Goal: Book appointment/travel/reservation

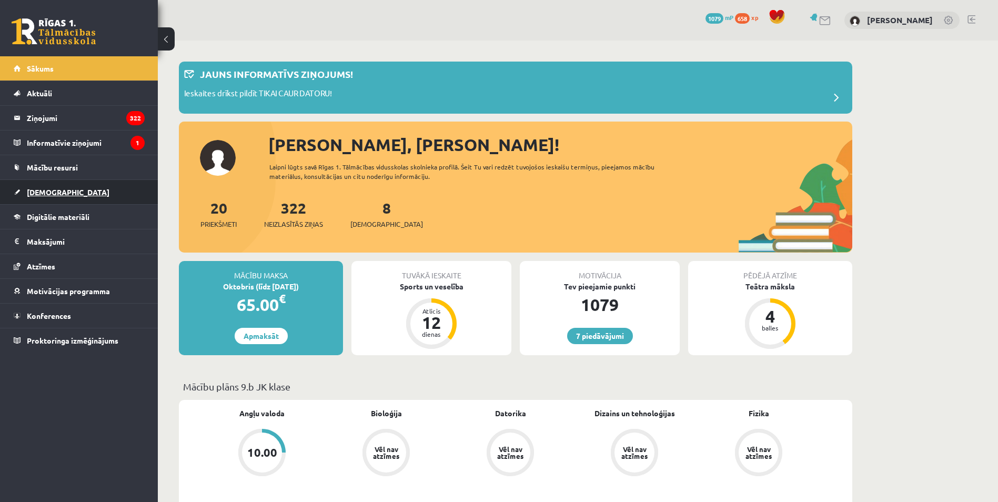
click at [43, 190] on span "[DEMOGRAPHIC_DATA]" at bounding box center [68, 191] width 83 height 9
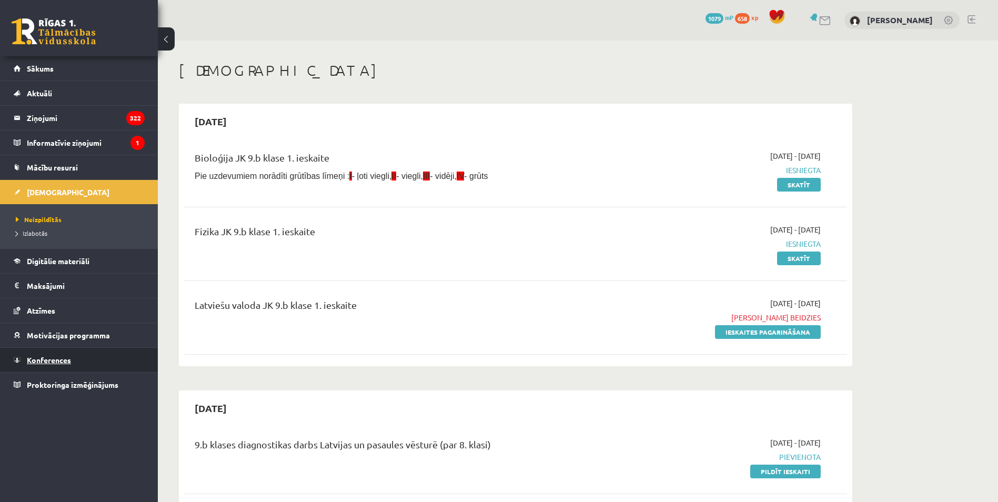
click at [79, 358] on link "Konferences" at bounding box center [79, 360] width 131 height 24
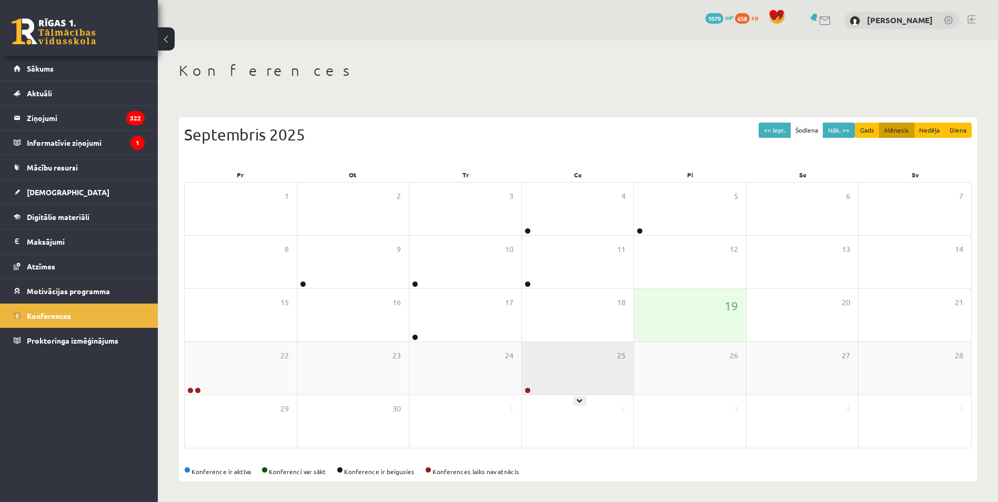
click at [531, 389] on div at bounding box center [527, 390] width 10 height 7
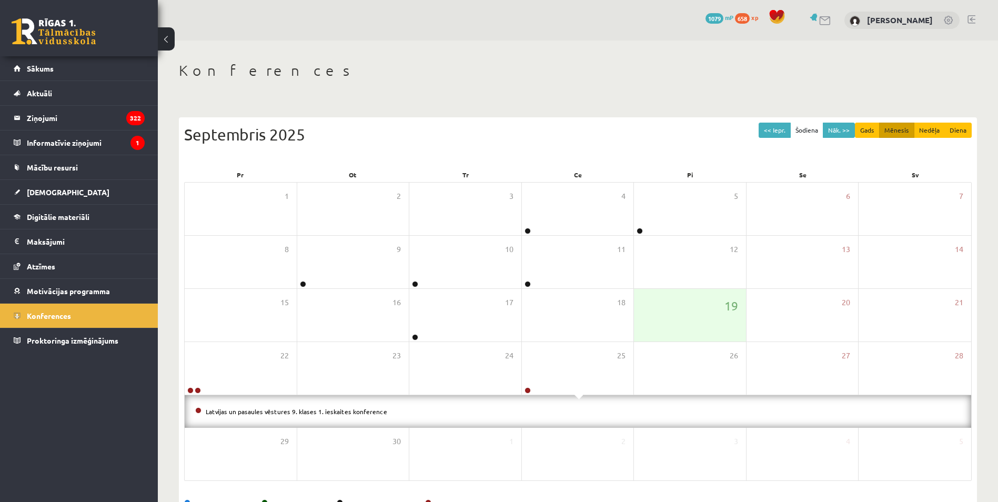
click at [563, 384] on div "25" at bounding box center [578, 368] width 112 height 53
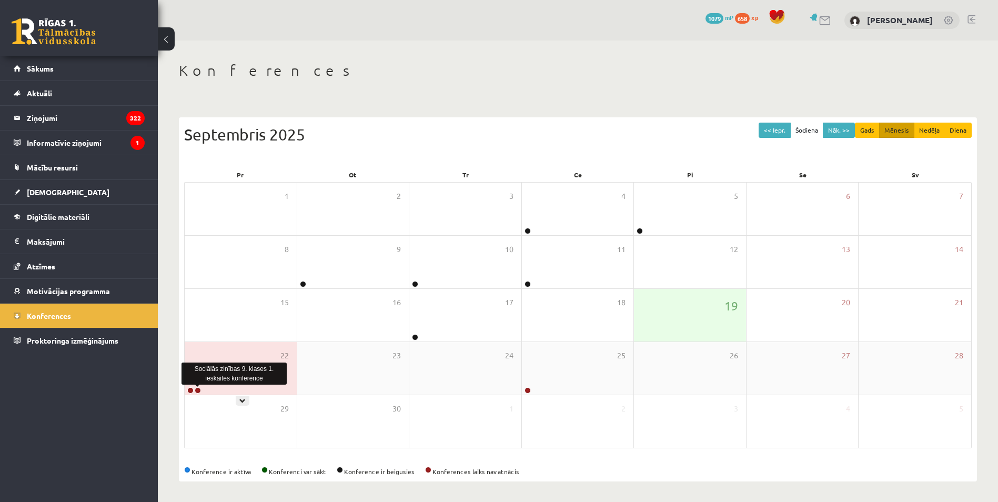
click at [199, 390] on link at bounding box center [198, 390] width 6 height 6
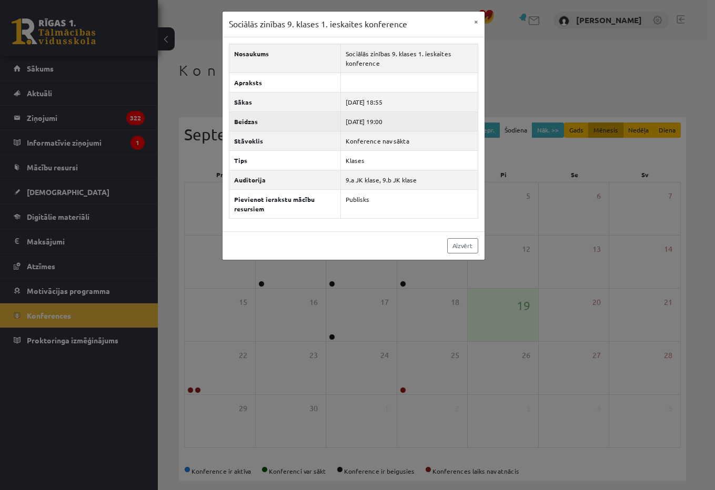
click at [417, 122] on td "[DATE] 19:00" at bounding box center [409, 120] width 137 height 19
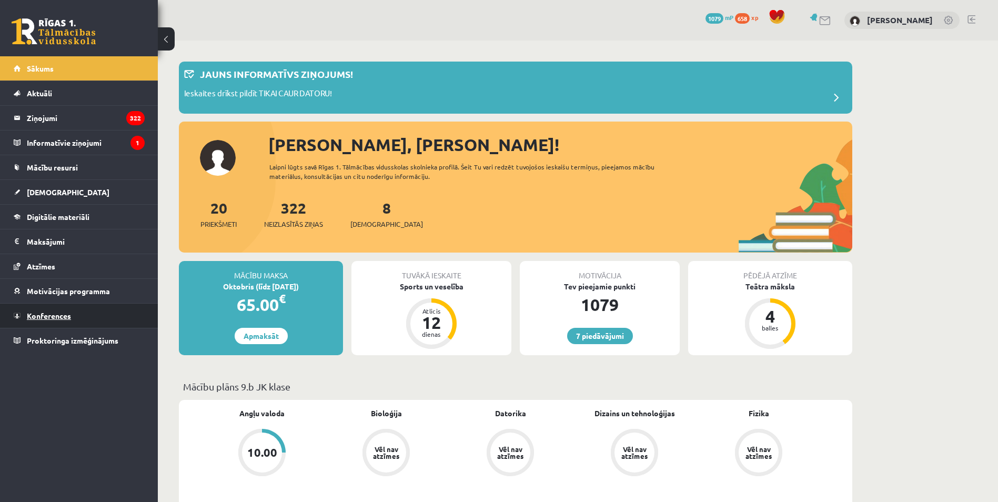
click at [85, 319] on link "Konferences" at bounding box center [79, 315] width 131 height 24
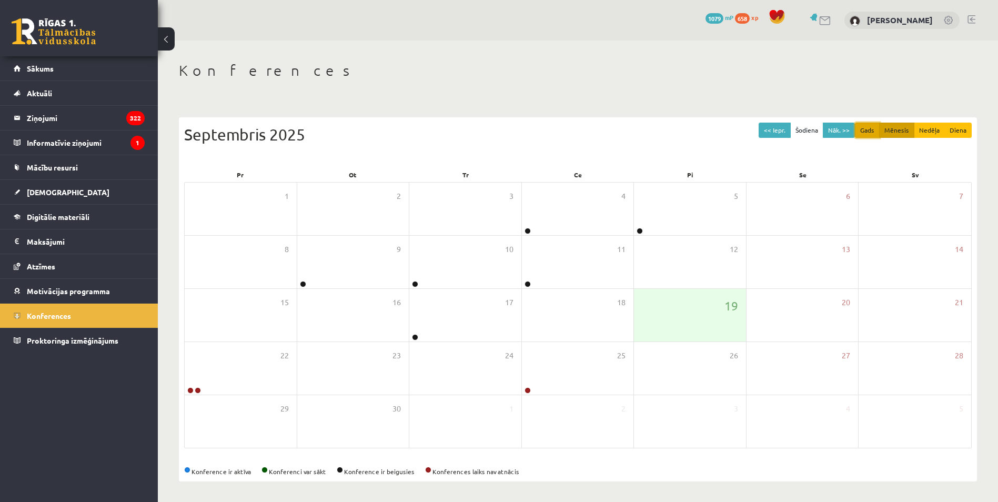
click at [866, 131] on button "Gads" at bounding box center [867, 130] width 25 height 15
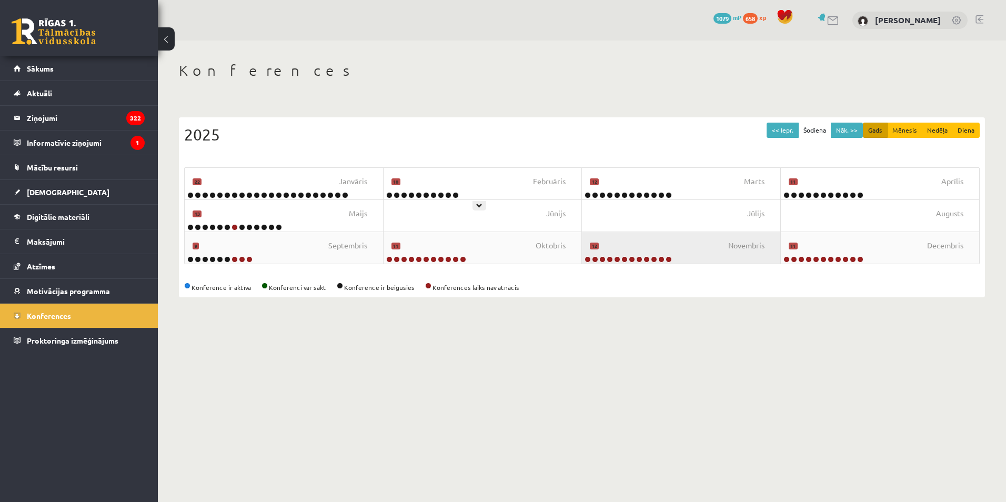
click at [598, 234] on div "Janvāris 22 Februāris 10 Marts 12 Aprīlis 11 Maijs 13 Jūnijs Jūlijs Augusts Sep…" at bounding box center [581, 215] width 795 height 97
drag, startPoint x: 606, startPoint y: 237, endPoint x: 491, endPoint y: 267, distance: 119.1
click at [495, 265] on div "<< Iepr. Šodiena Nāk. >> Gads Mēnesis Nedēļa Diena 2025 Janvāris 22 Februāris 1…" at bounding box center [582, 207] width 806 height 180
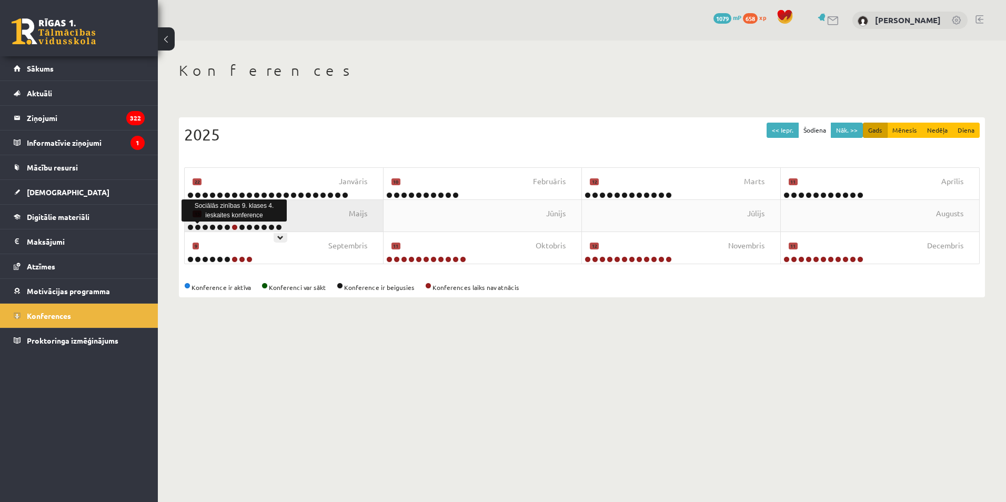
click at [197, 226] on link at bounding box center [198, 227] width 6 height 6
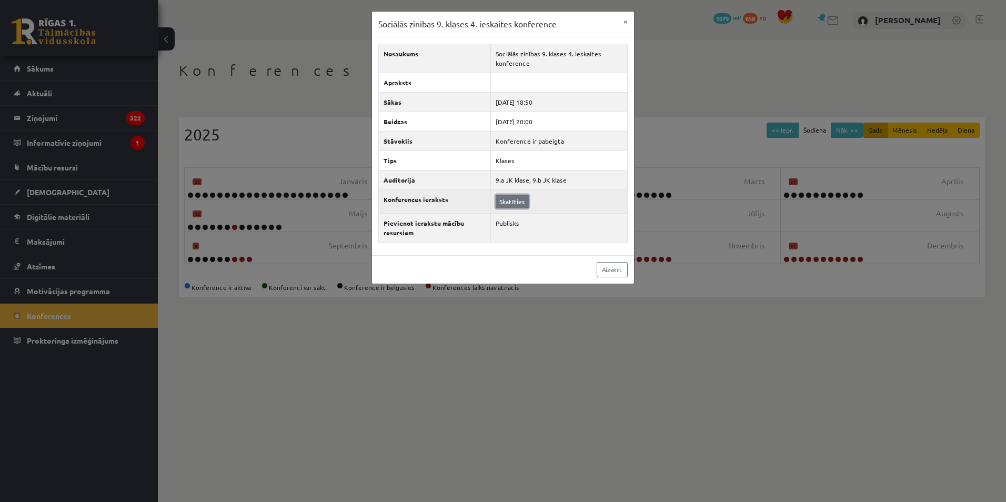
click at [510, 203] on link "Skatīties" at bounding box center [511, 202] width 33 height 14
